Goal: Check status: Check status

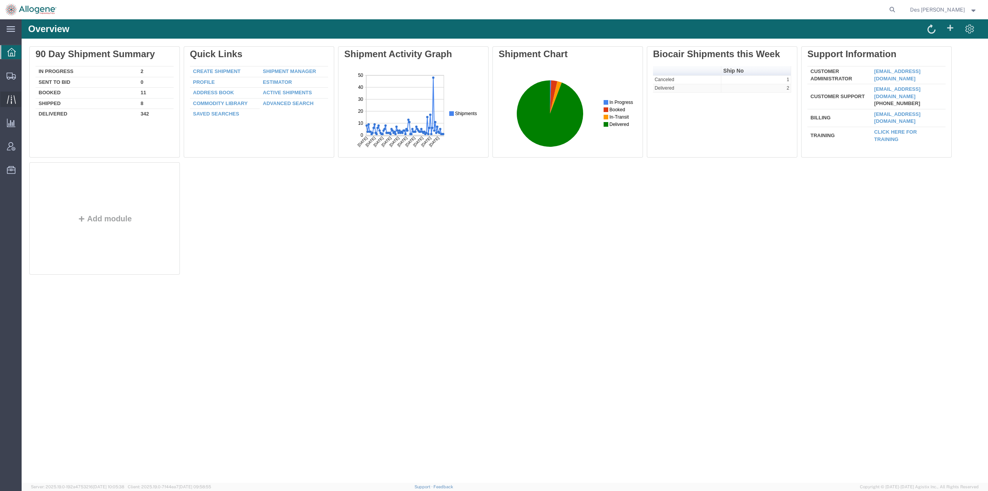
click at [27, 96] on span "Traffic" at bounding box center [23, 99] width 5 height 15
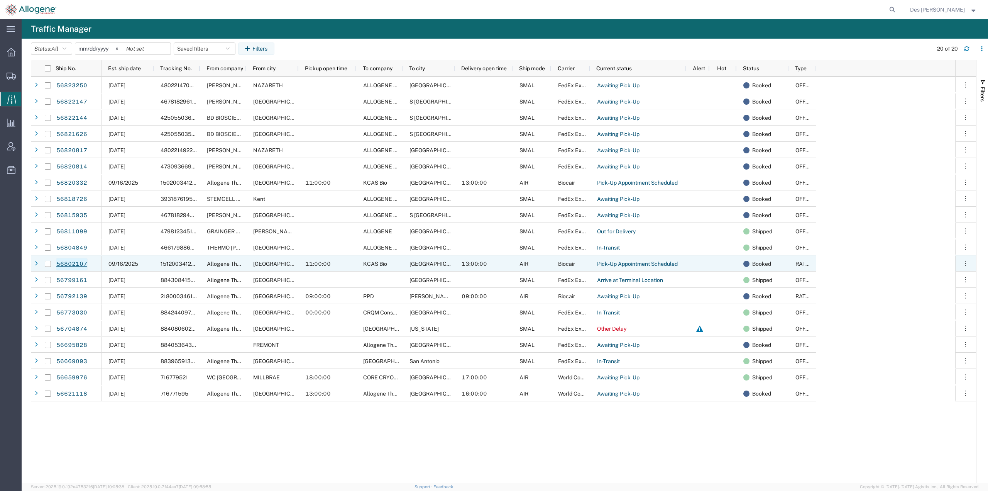
click at [59, 261] on link "56802107" at bounding box center [72, 264] width 32 height 12
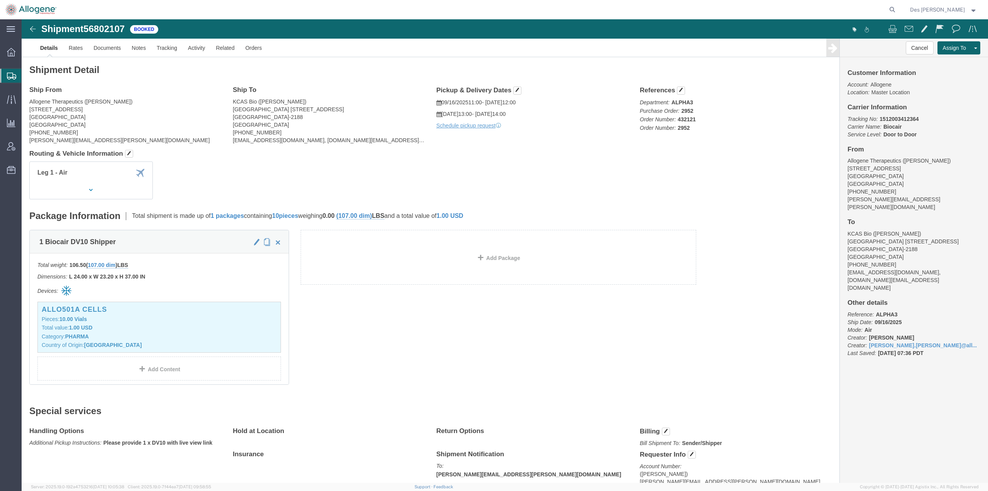
click at [27, 72] on span "Shipments" at bounding box center [24, 75] width 6 height 15
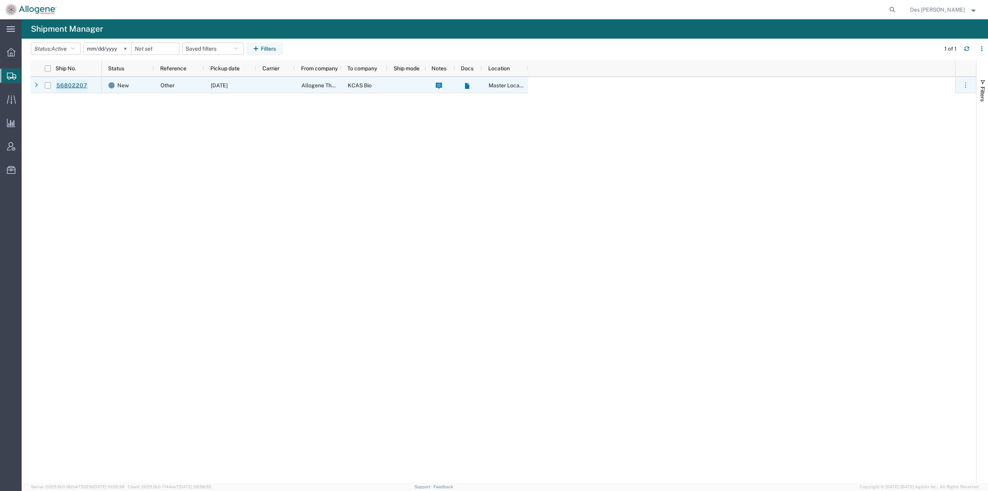
click at [69, 85] on link "56802207" at bounding box center [72, 86] width 32 height 12
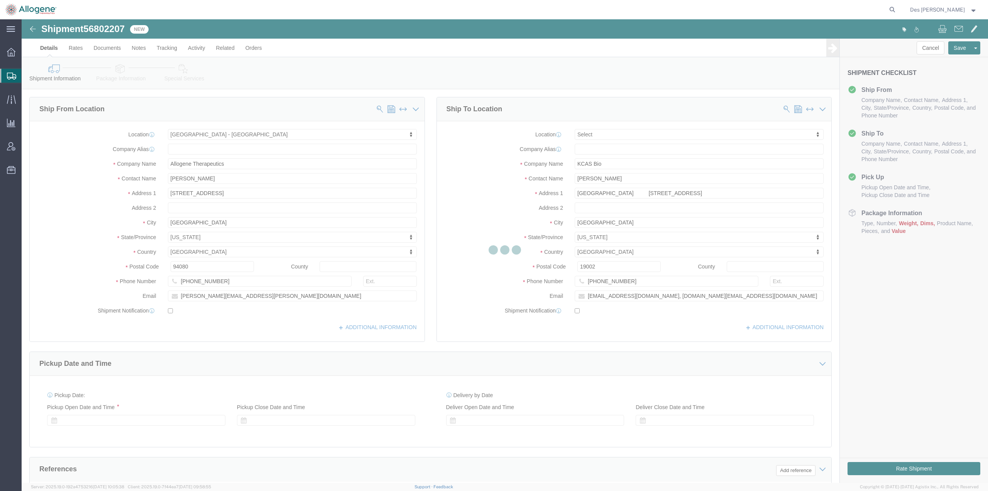
select select "52632"
select select
